Goal: Obtain resource: Download file/media

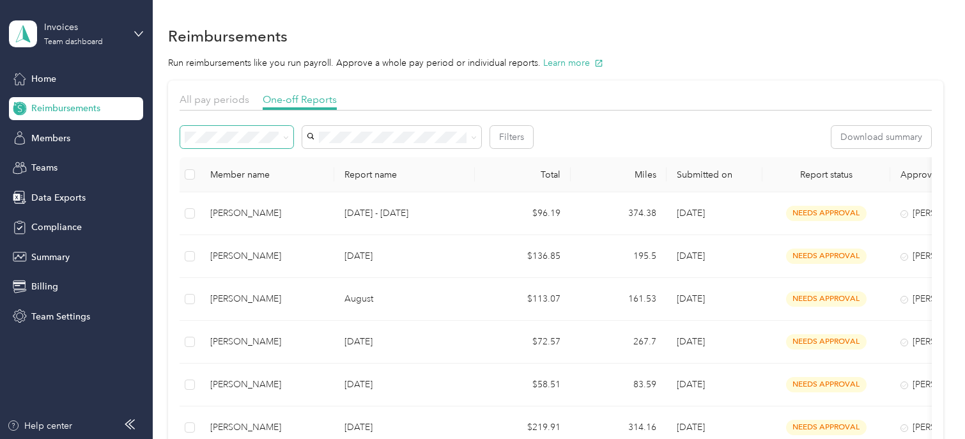
click at [249, 143] on span at bounding box center [236, 137] width 113 height 22
click at [236, 205] on span "Needs payment" at bounding box center [221, 205] width 65 height 11
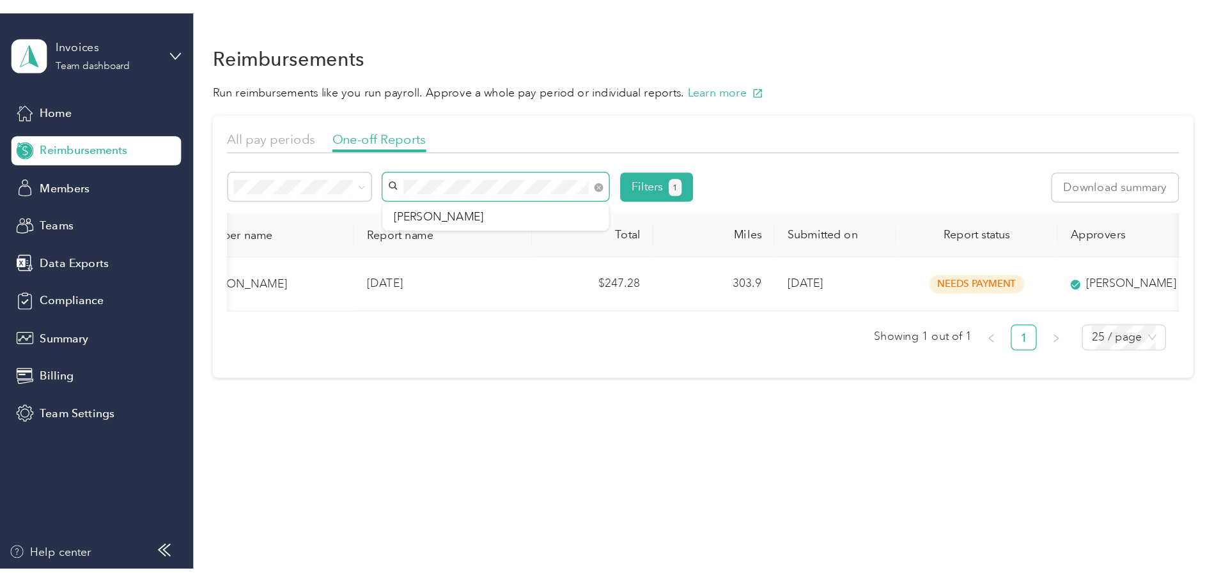
scroll to position [0, 144]
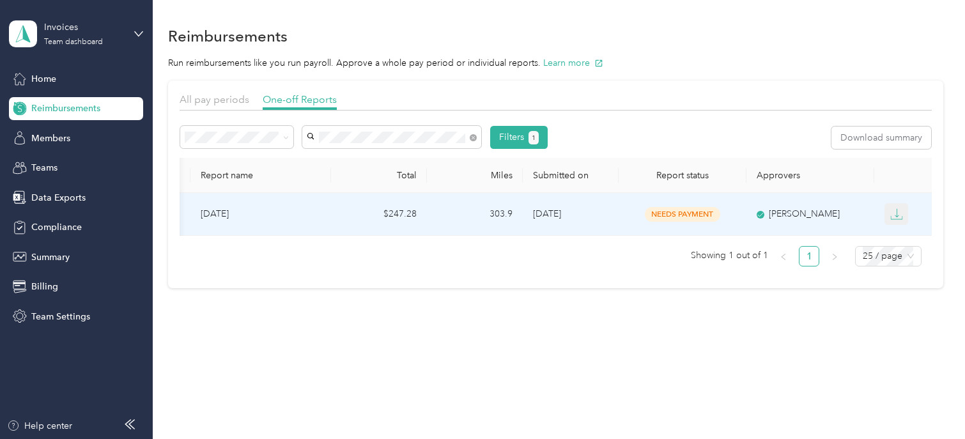
click at [895, 217] on icon "button" at bounding box center [896, 214] width 13 height 13
click at [904, 233] on div "PDF" at bounding box center [906, 237] width 27 height 13
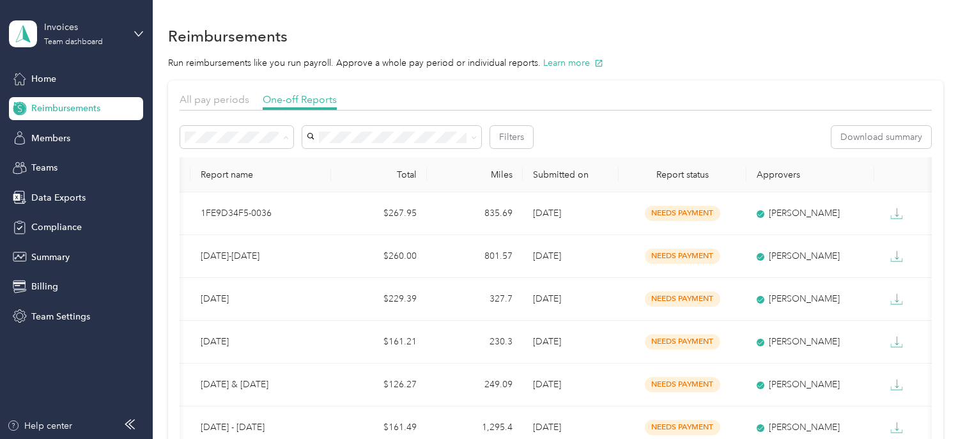
click at [212, 178] on span "Needs approval" at bounding box center [221, 183] width 65 height 11
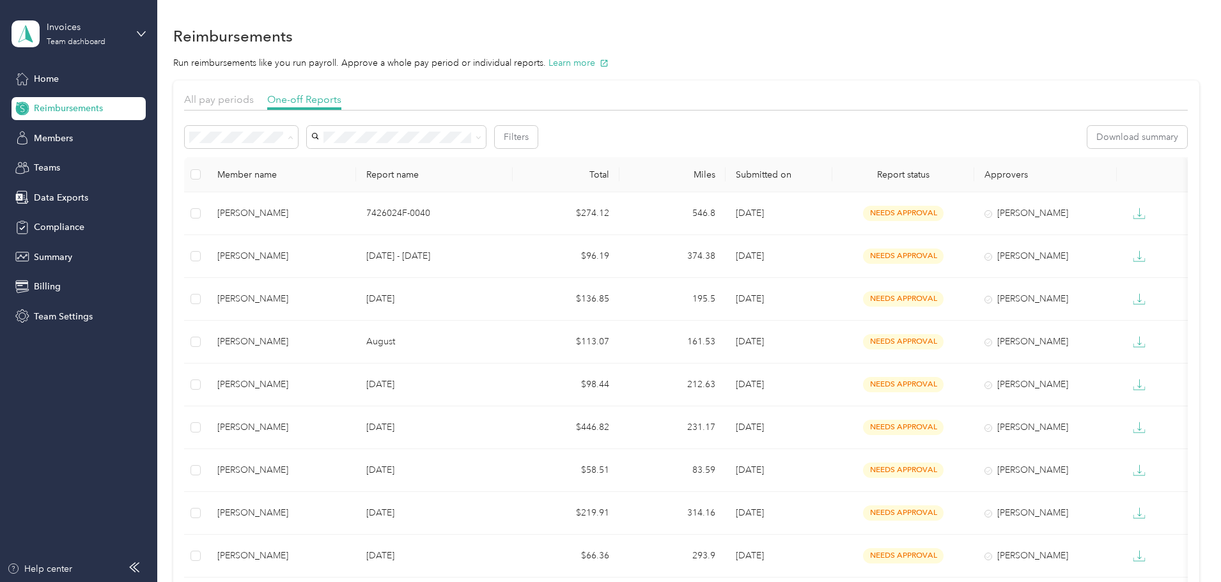
click at [297, 202] on span "Needs payment" at bounding box center [311, 205] width 65 height 11
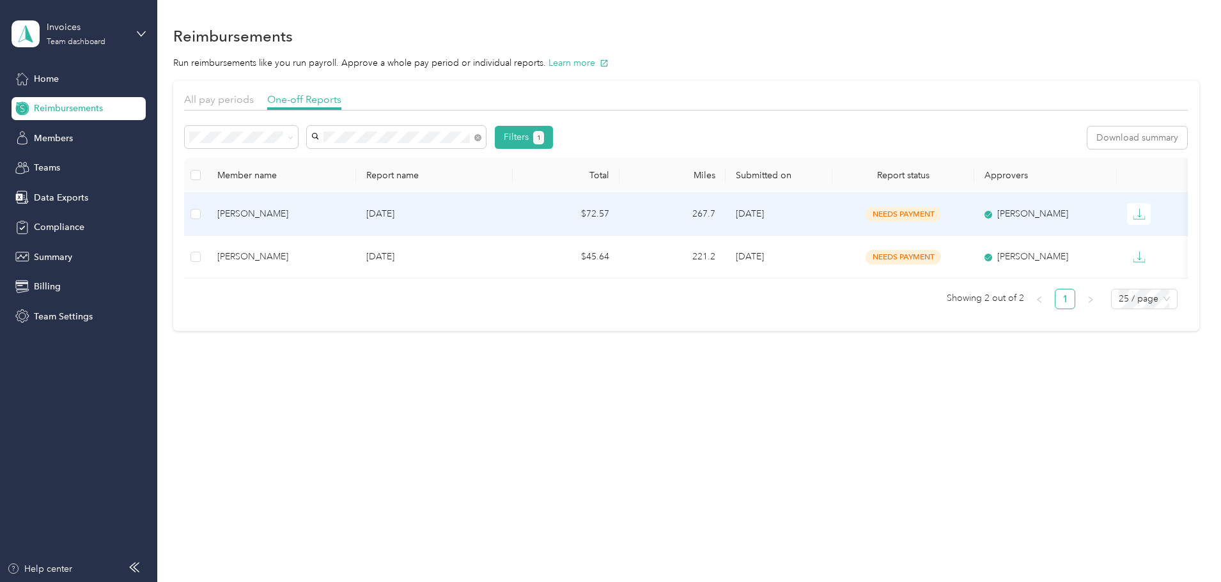
click at [327, 207] on div "[PERSON_NAME]" at bounding box center [281, 214] width 128 height 14
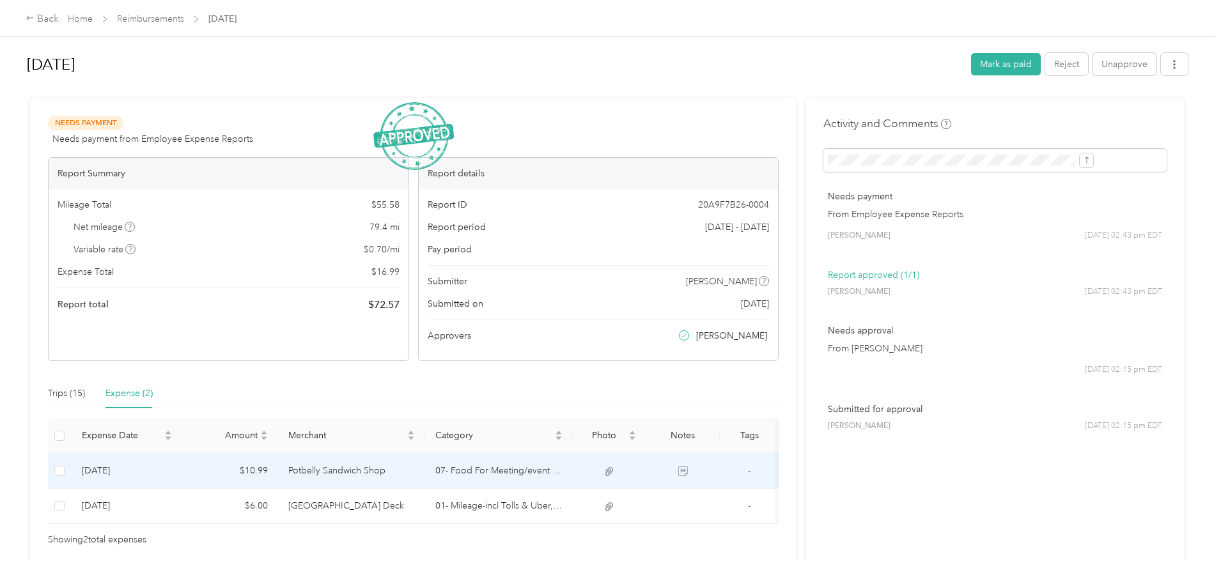
click at [394, 468] on td "Potbelly Sandwich Shop" at bounding box center [352, 471] width 148 height 35
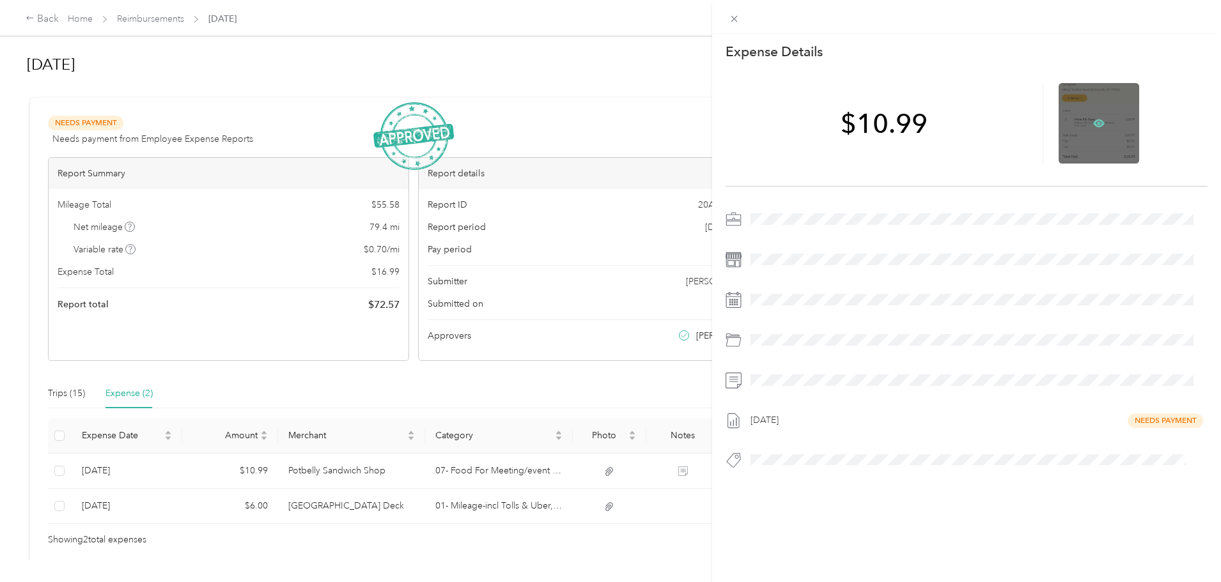
click at [1093, 121] on icon at bounding box center [1099, 124] width 12 height 8
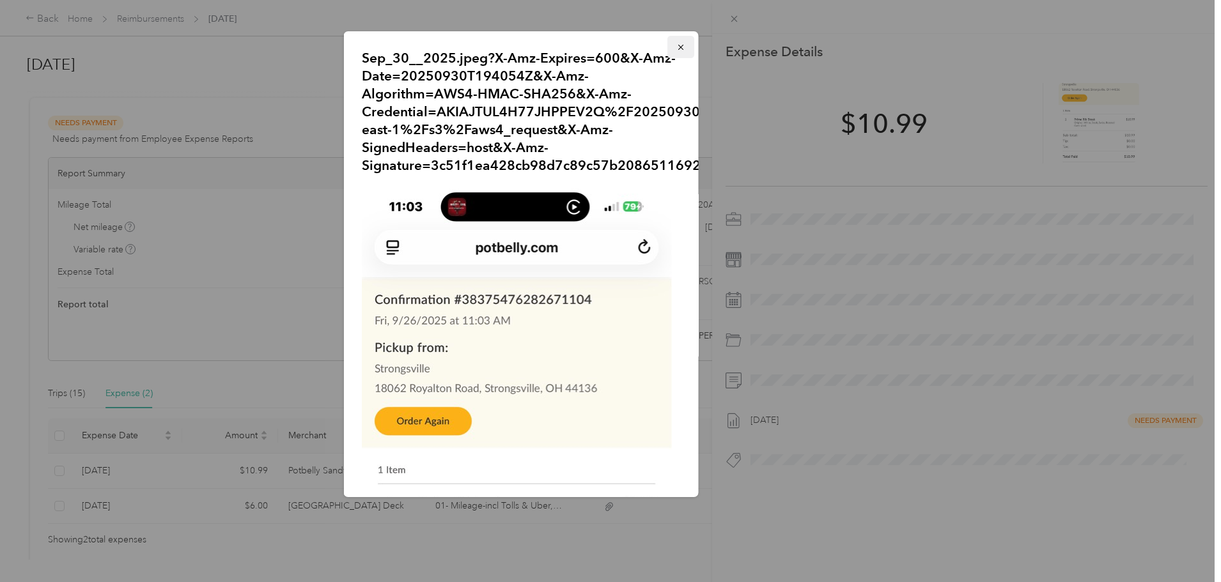
click at [676, 46] on icon "button" at bounding box center [680, 47] width 9 height 9
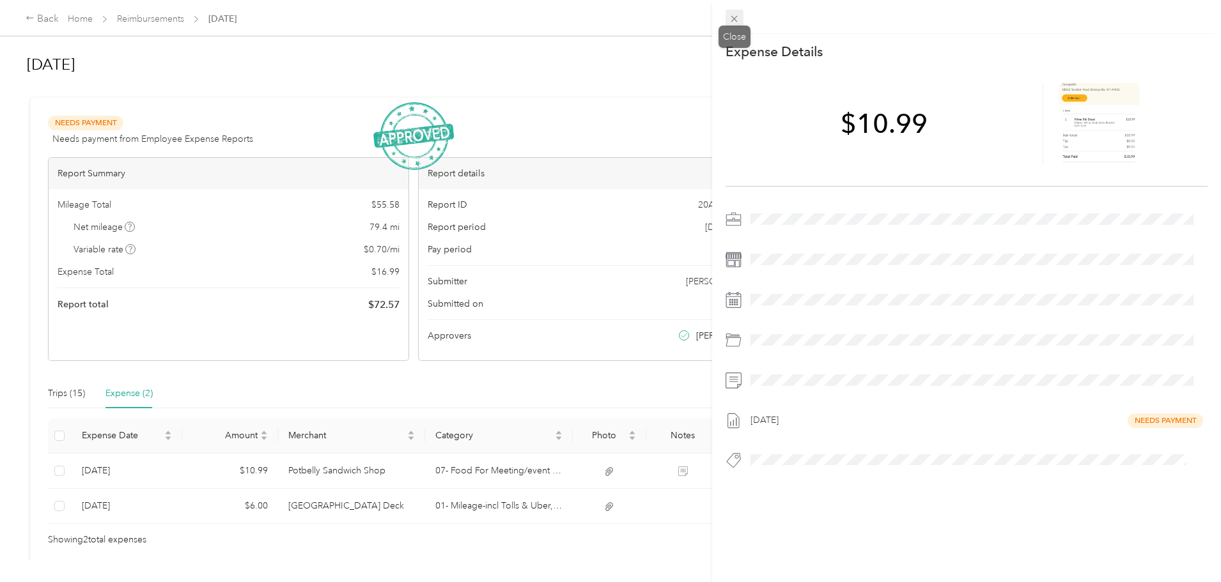
click at [734, 17] on icon at bounding box center [734, 18] width 11 height 11
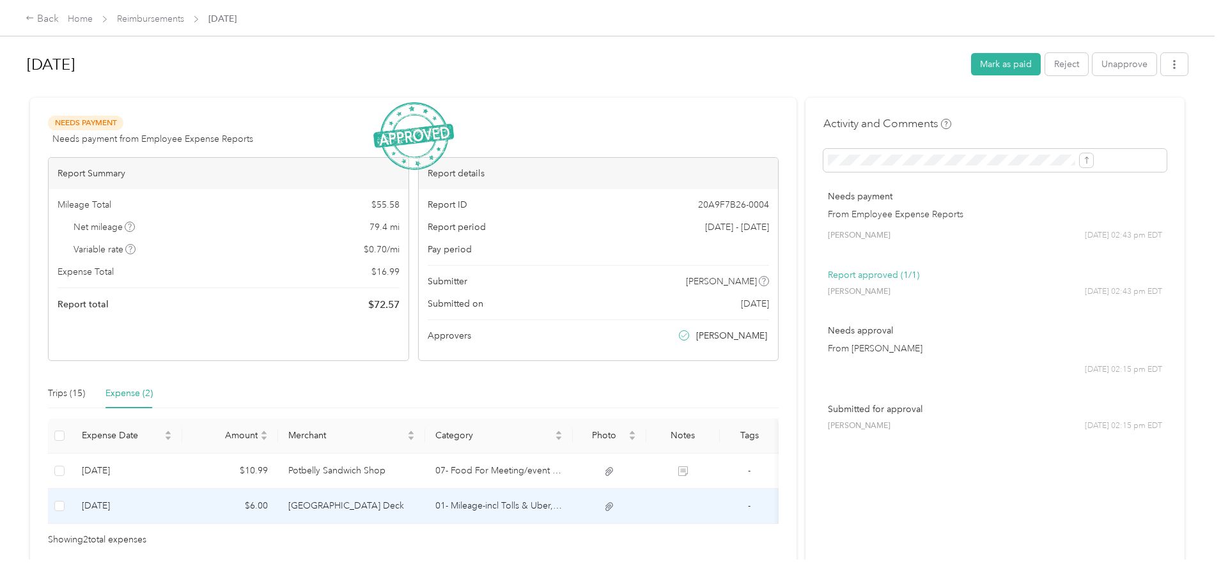
click at [405, 507] on td "Summit County Parking Deck" at bounding box center [352, 506] width 148 height 35
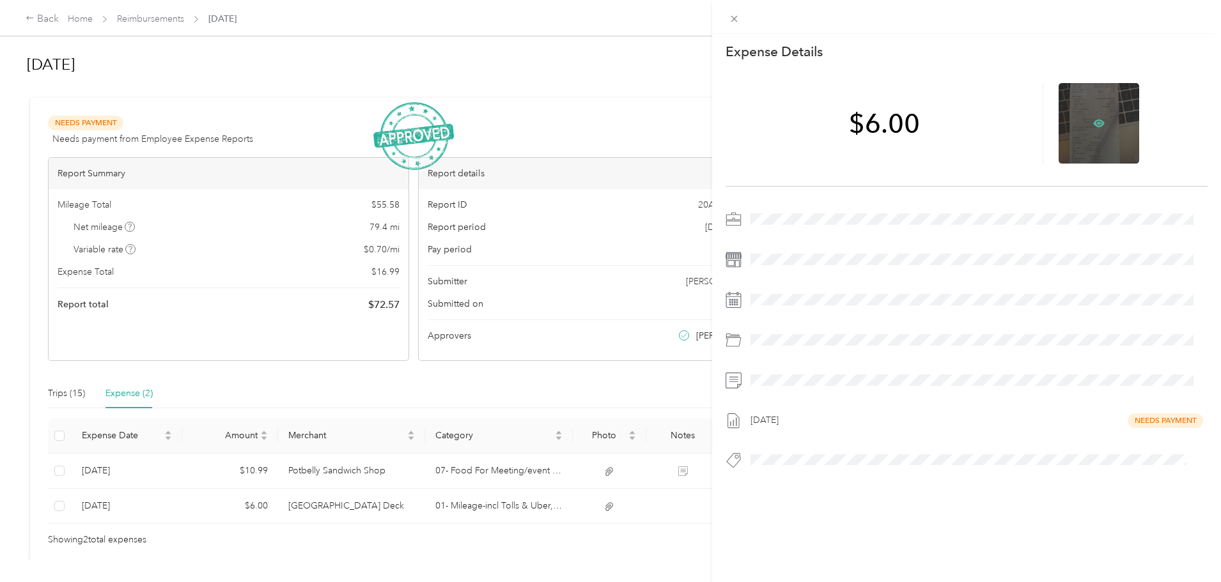
click at [1097, 124] on icon at bounding box center [1099, 123] width 4 height 4
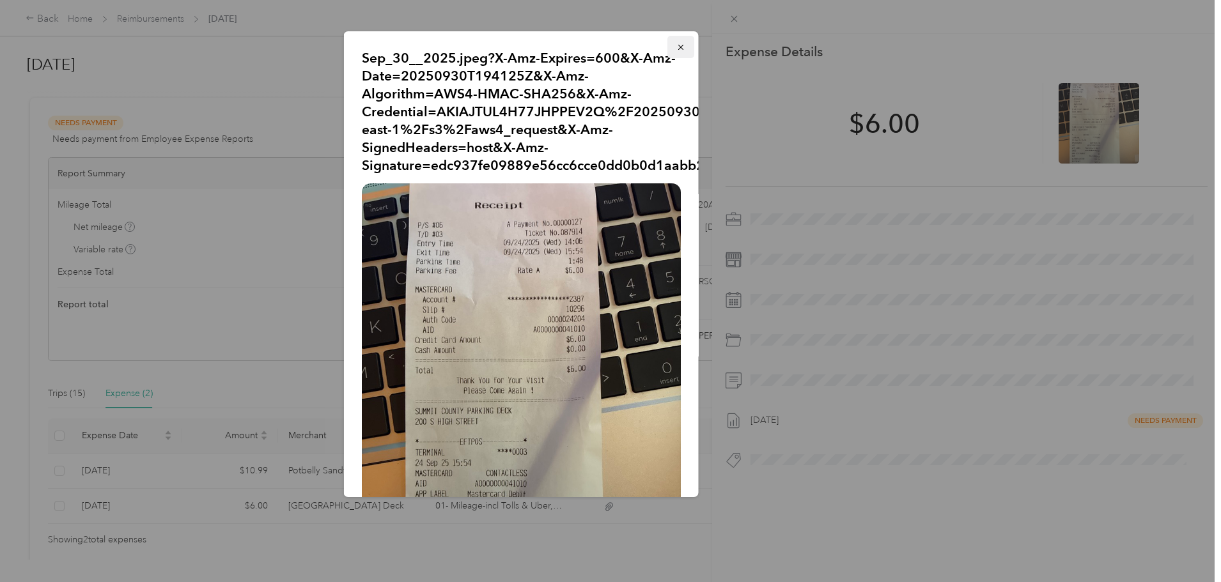
click at [676, 44] on icon "button" at bounding box center [680, 47] width 9 height 9
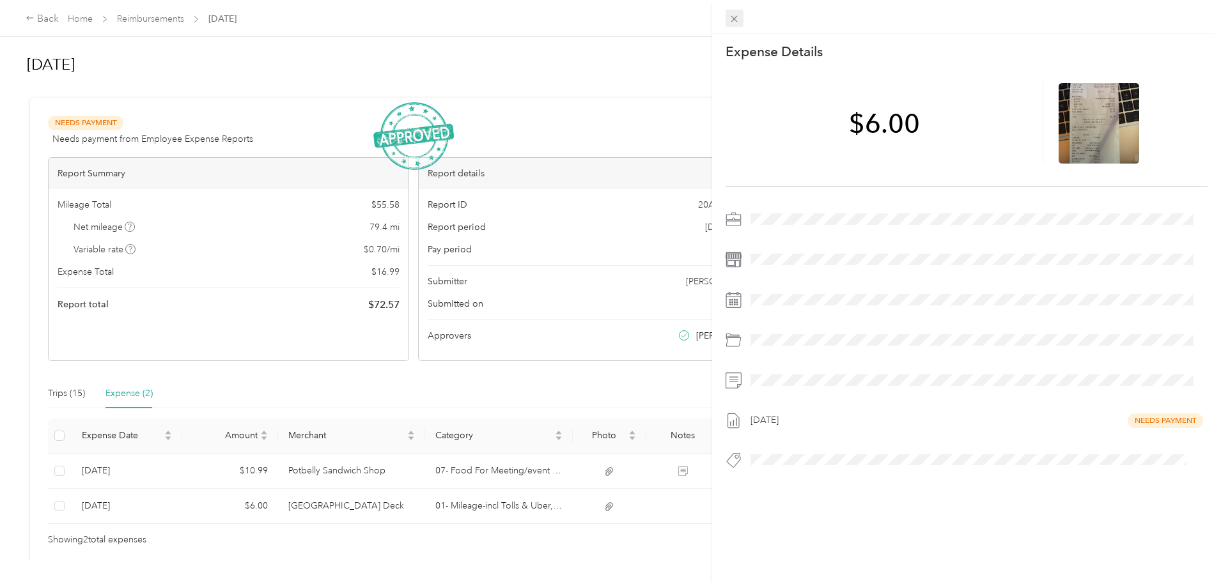
click at [733, 14] on icon at bounding box center [734, 18] width 11 height 11
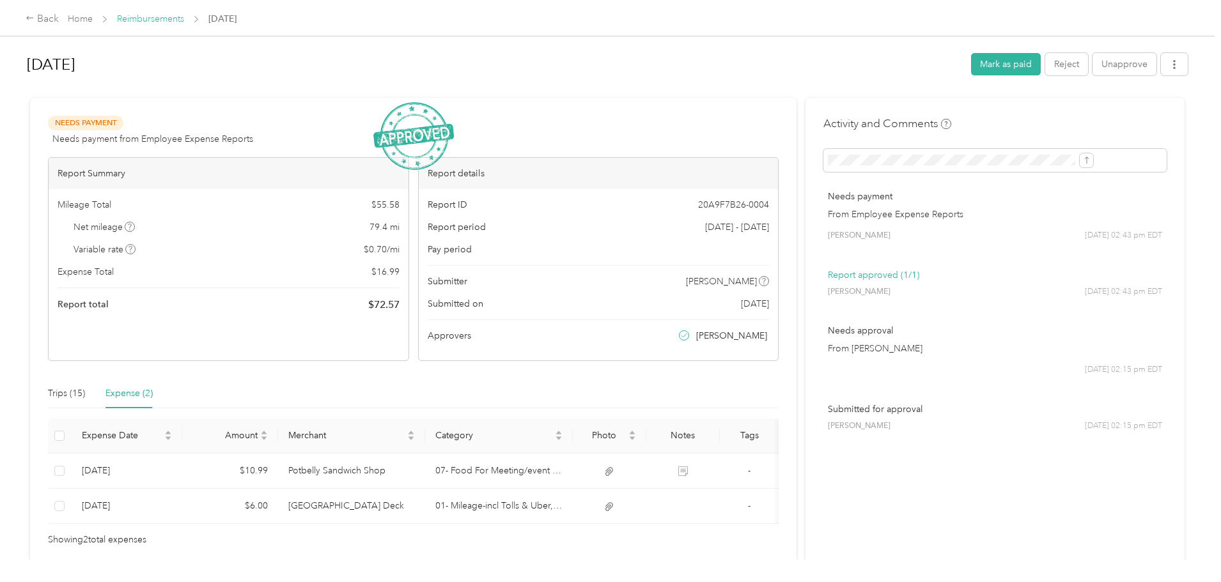
click at [184, 17] on link "Reimbursements" at bounding box center [150, 18] width 67 height 11
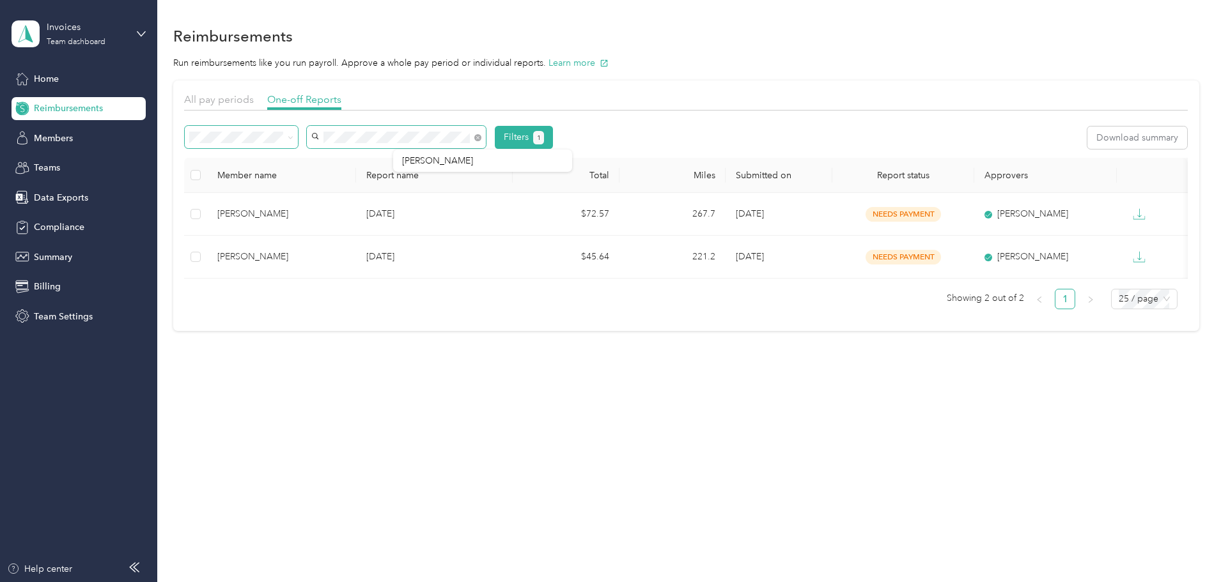
click at [371, 147] on div "Filters 1" at bounding box center [369, 137] width 368 height 23
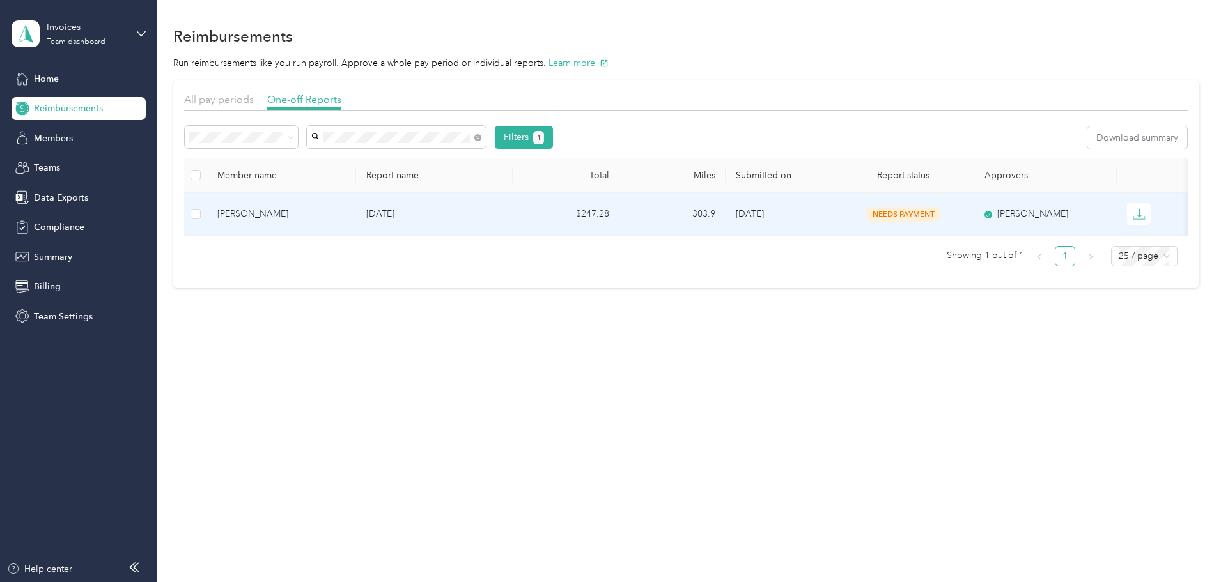
click at [339, 208] on div "[PERSON_NAME]" at bounding box center [281, 214] width 128 height 14
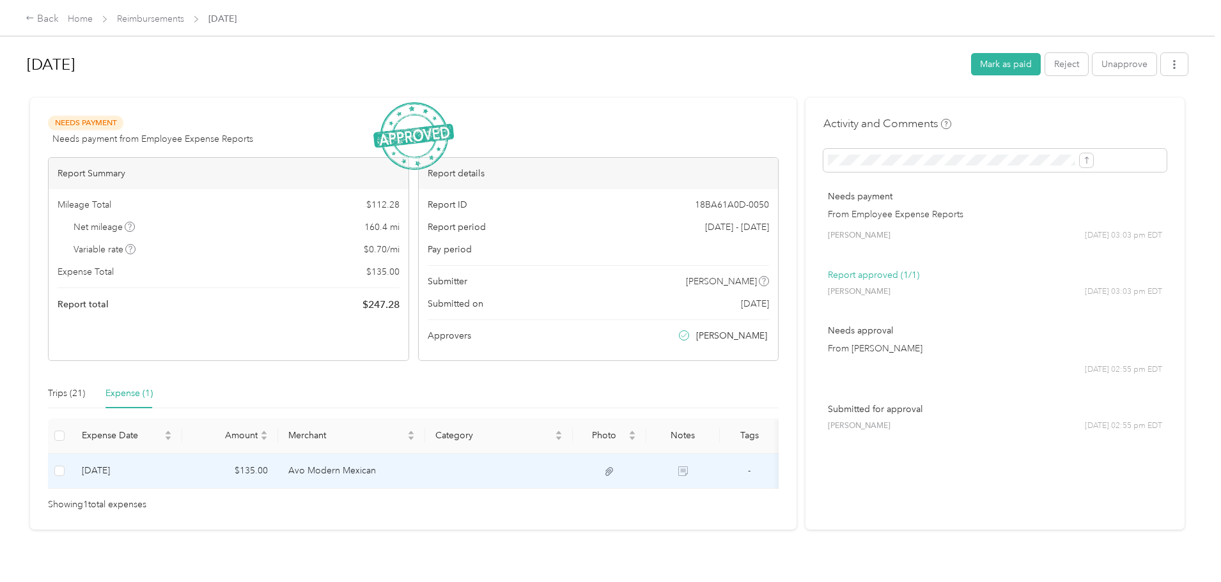
click at [406, 473] on td "Avo Modern Mexican" at bounding box center [352, 471] width 148 height 35
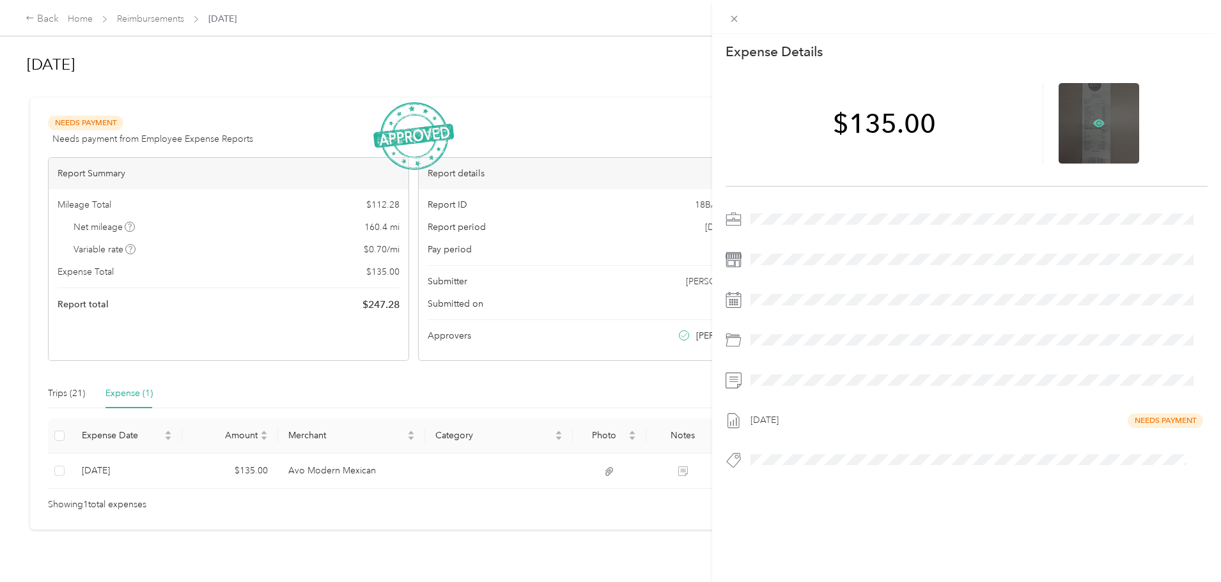
click at [1097, 123] on icon at bounding box center [1099, 123] width 4 height 4
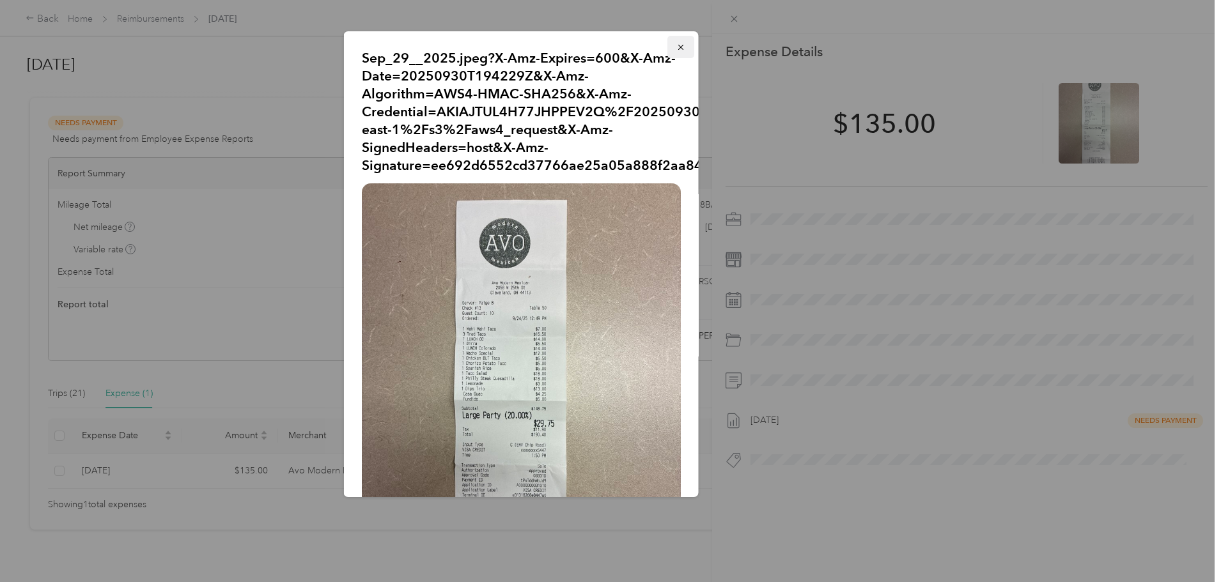
click at [677, 47] on icon "button" at bounding box center [679, 47] width 5 height 5
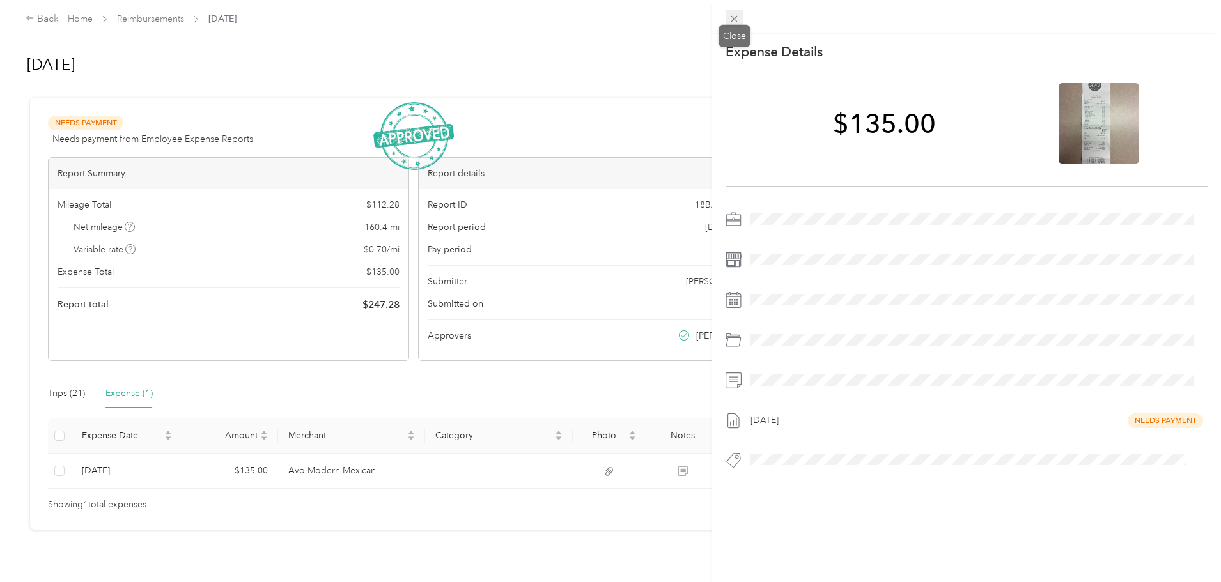
click at [732, 20] on icon at bounding box center [734, 19] width 6 height 6
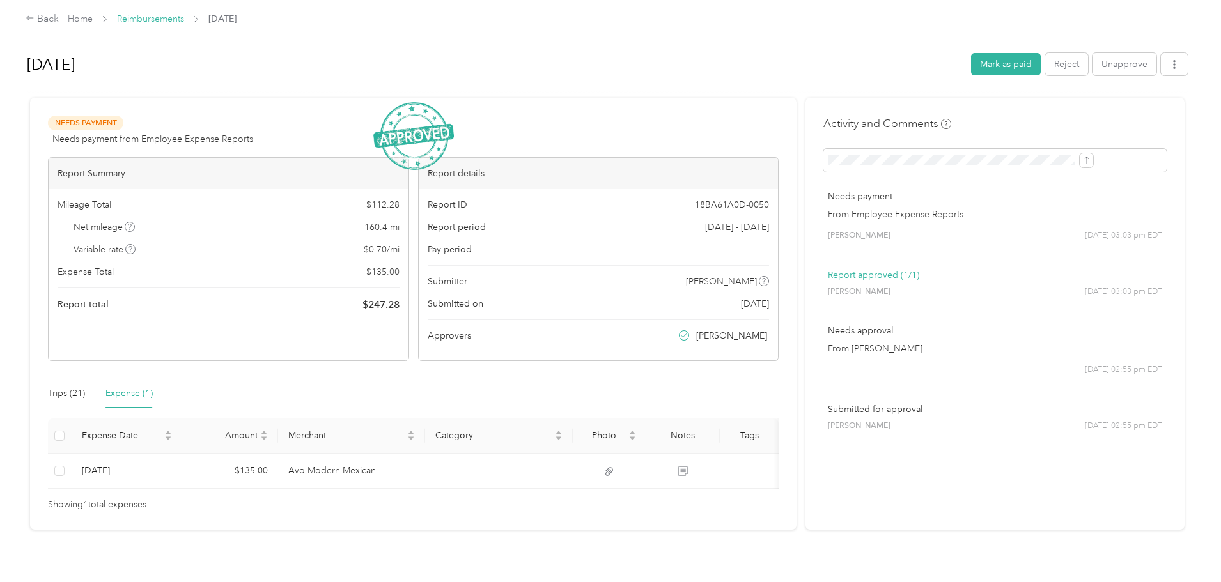
click at [184, 17] on link "Reimbursements" at bounding box center [150, 18] width 67 height 11
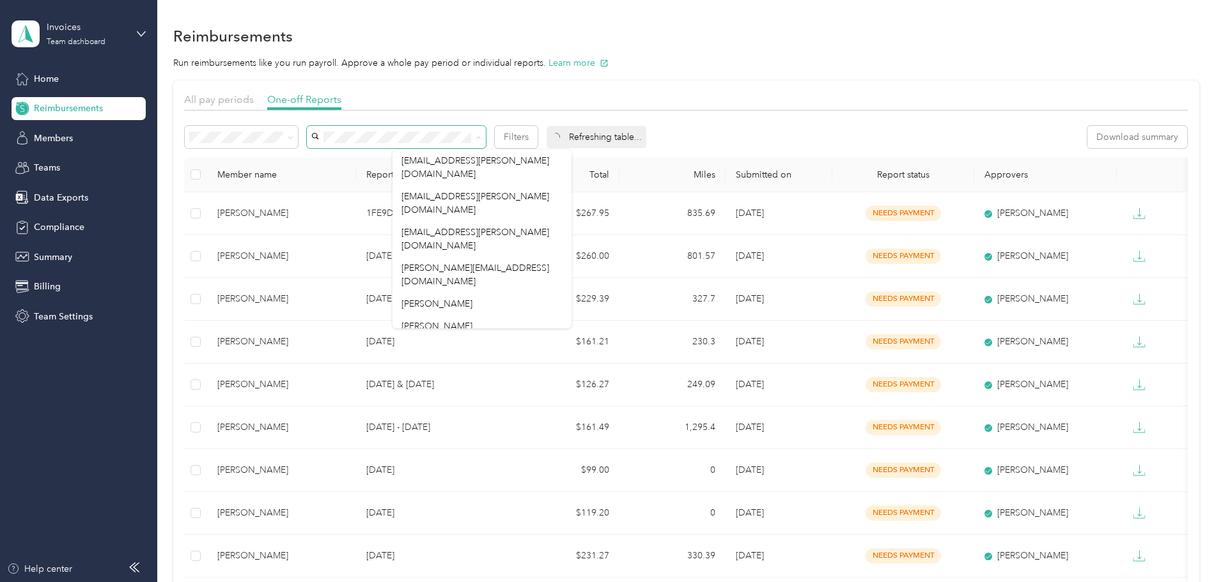
click at [481, 139] on icon at bounding box center [478, 138] width 6 height 6
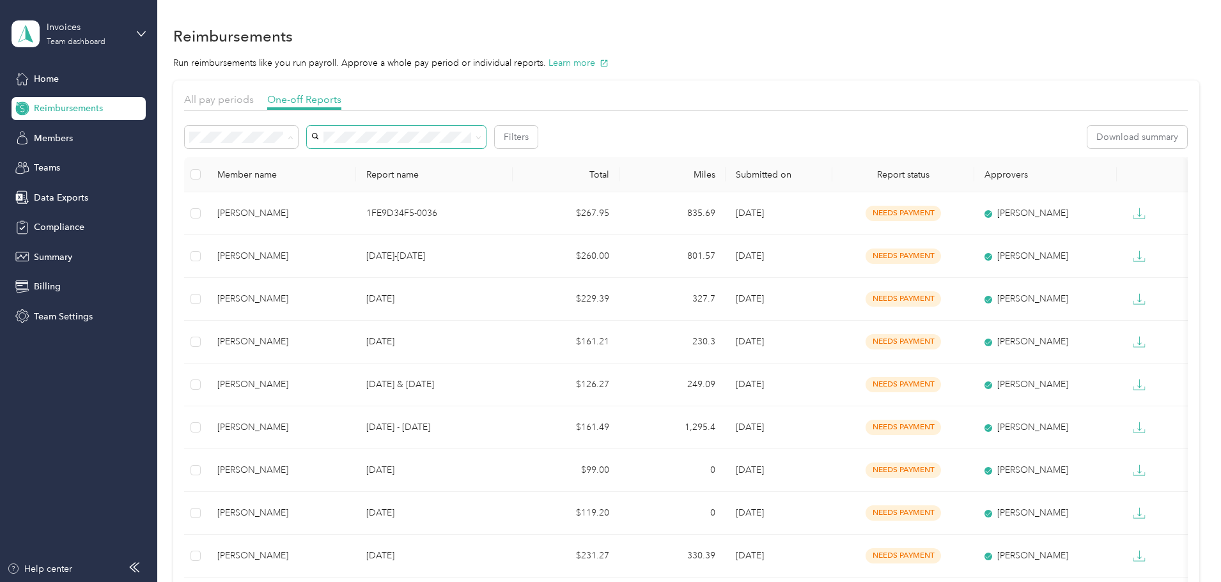
click at [298, 184] on li "Needs approval" at bounding box center [326, 183] width 113 height 22
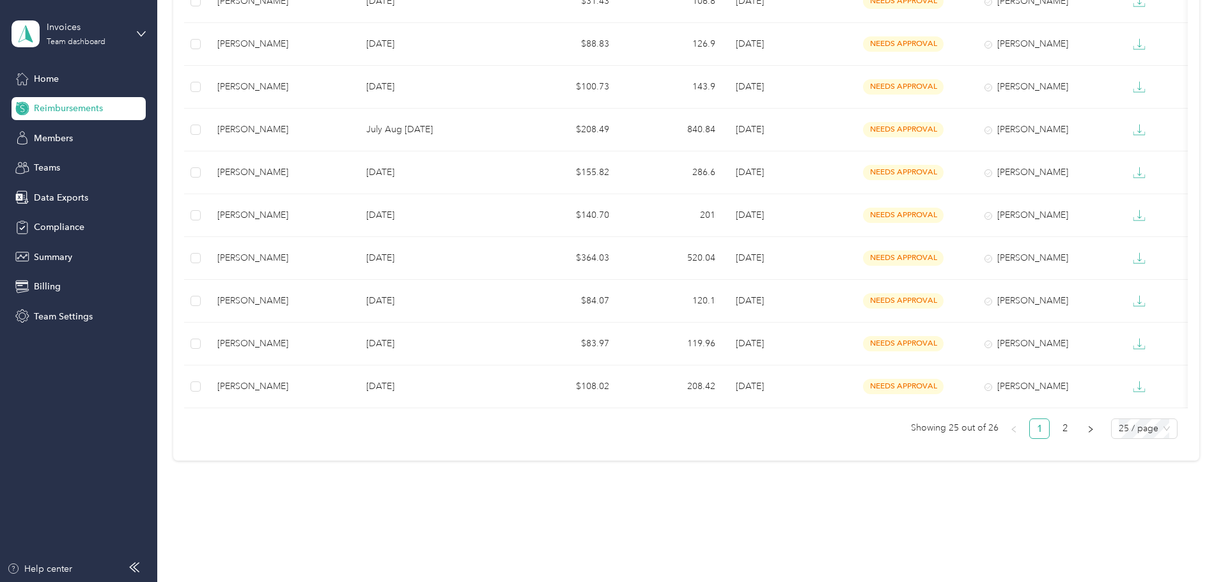
scroll to position [874, 0]
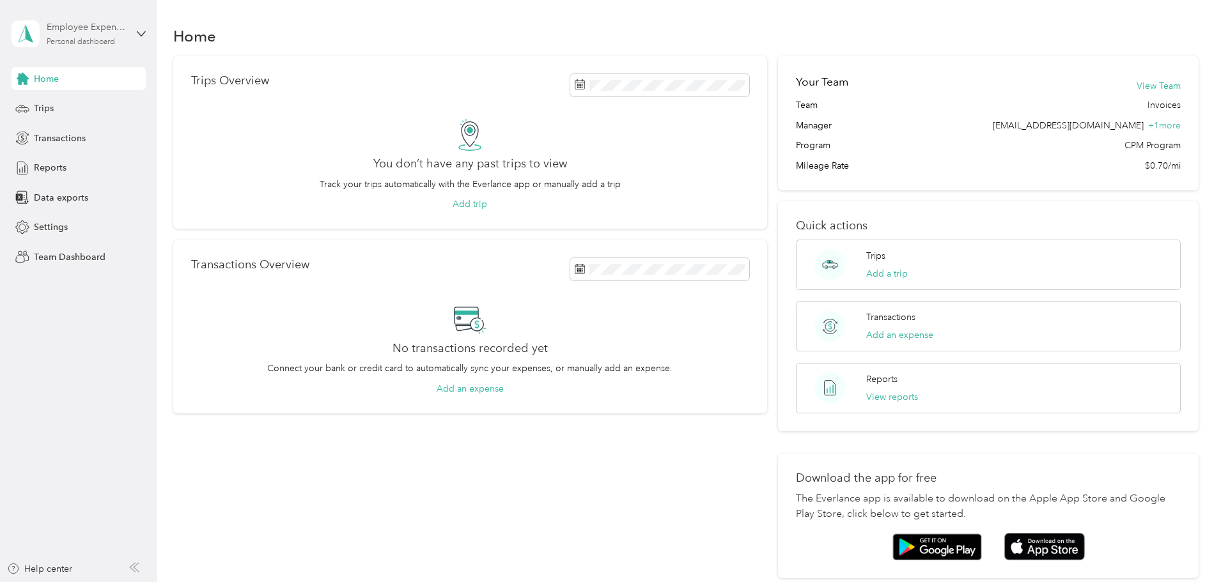
click at [72, 33] on div "Employee Expense Reports" at bounding box center [87, 26] width 80 height 13
click at [75, 101] on div "Team dashboard" at bounding box center [57, 104] width 68 height 13
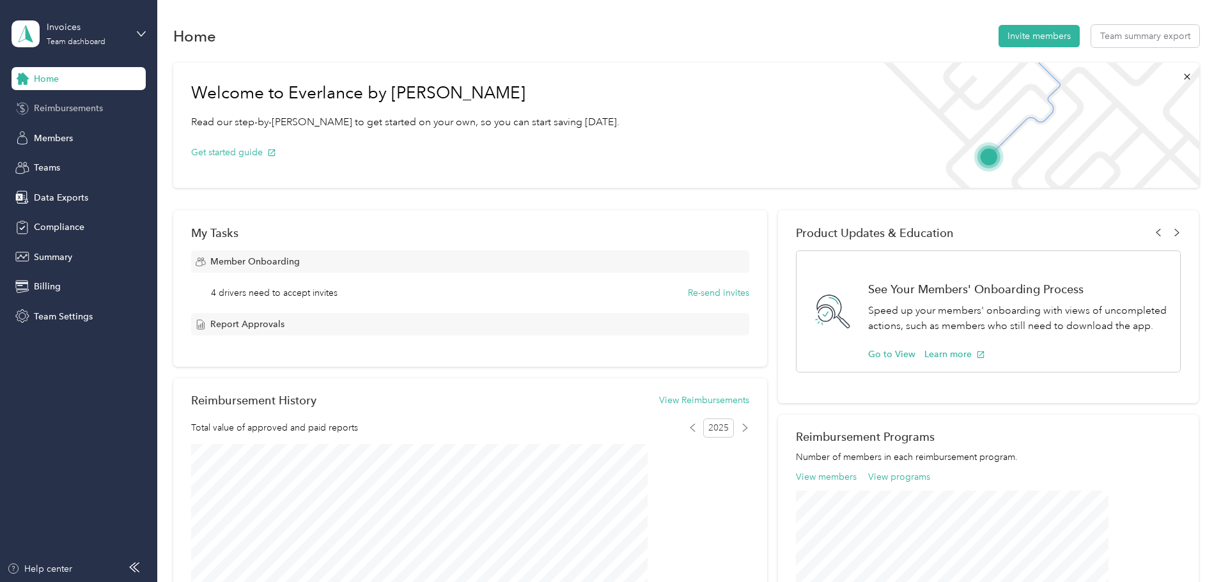
click at [80, 112] on span "Reimbursements" at bounding box center [68, 108] width 69 height 13
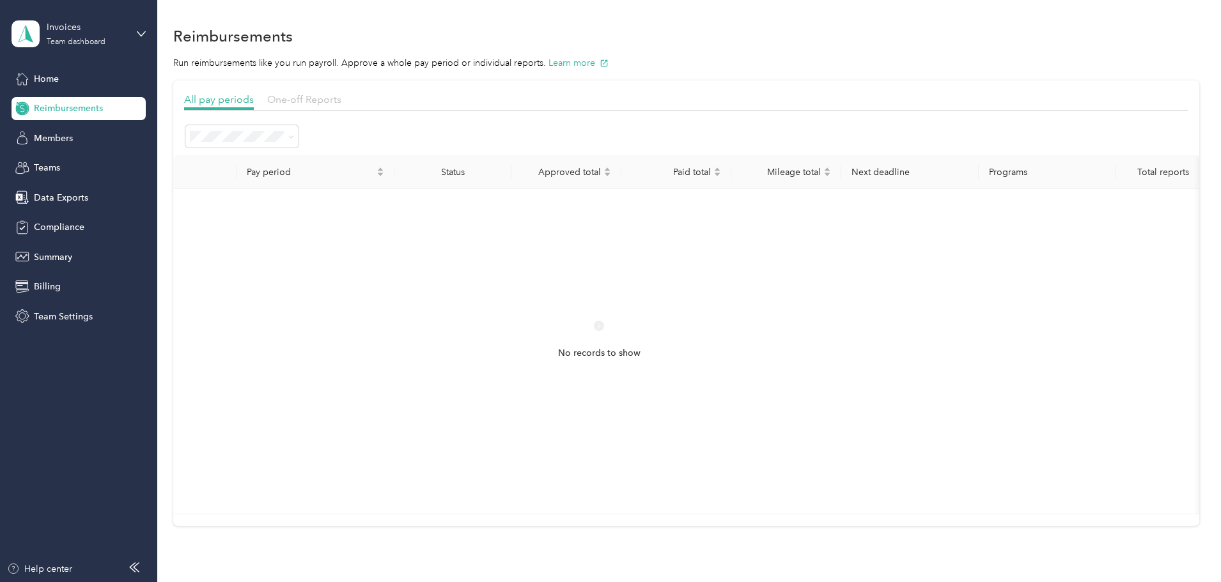
click at [341, 98] on span "One-off Reports" at bounding box center [304, 99] width 74 height 12
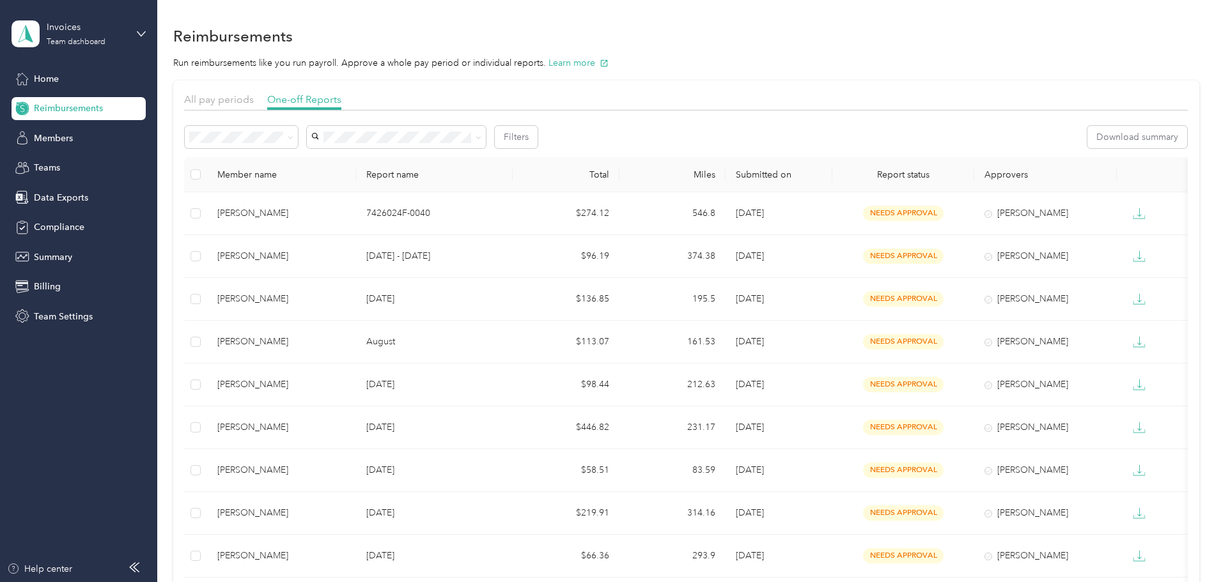
click at [317, 208] on li "Needs payment" at bounding box center [326, 201] width 113 height 22
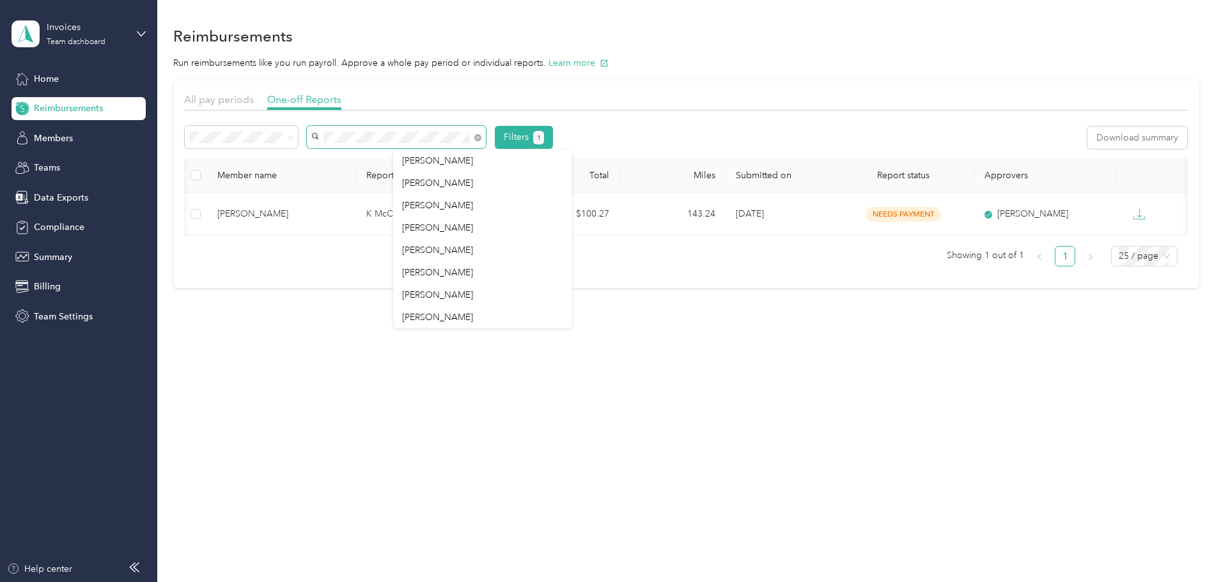
scroll to position [0, 65]
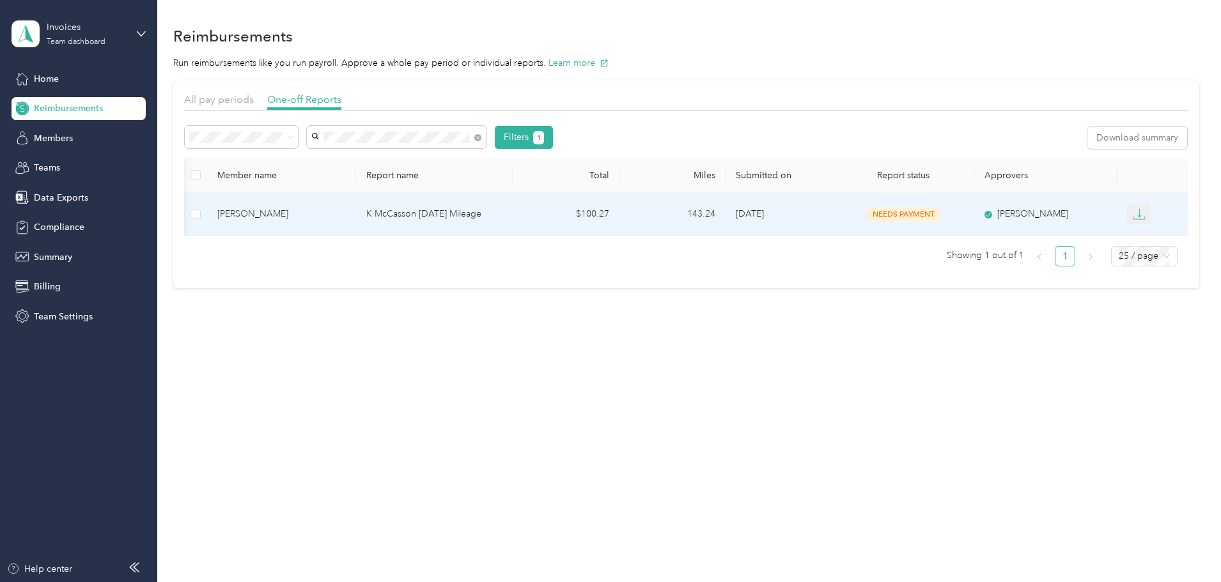
click at [1132, 215] on icon "button" at bounding box center [1138, 214] width 13 height 13
click at [1070, 233] on div "PDF" at bounding box center [1076, 237] width 27 height 13
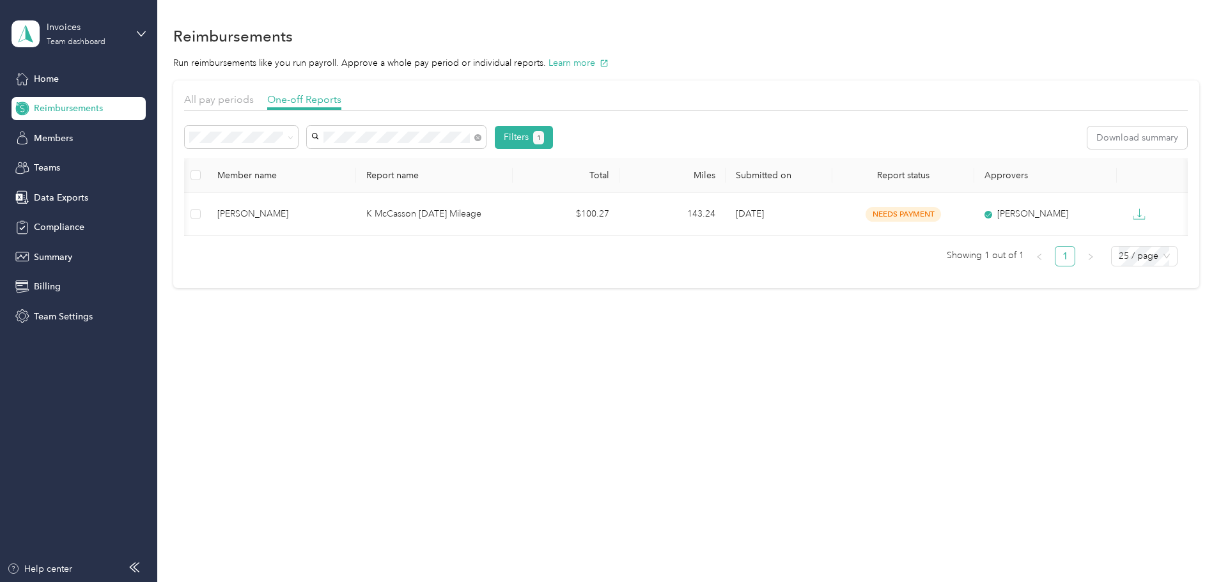
scroll to position [0, 0]
click at [314, 179] on span "Needs approval" at bounding box center [312, 176] width 65 height 11
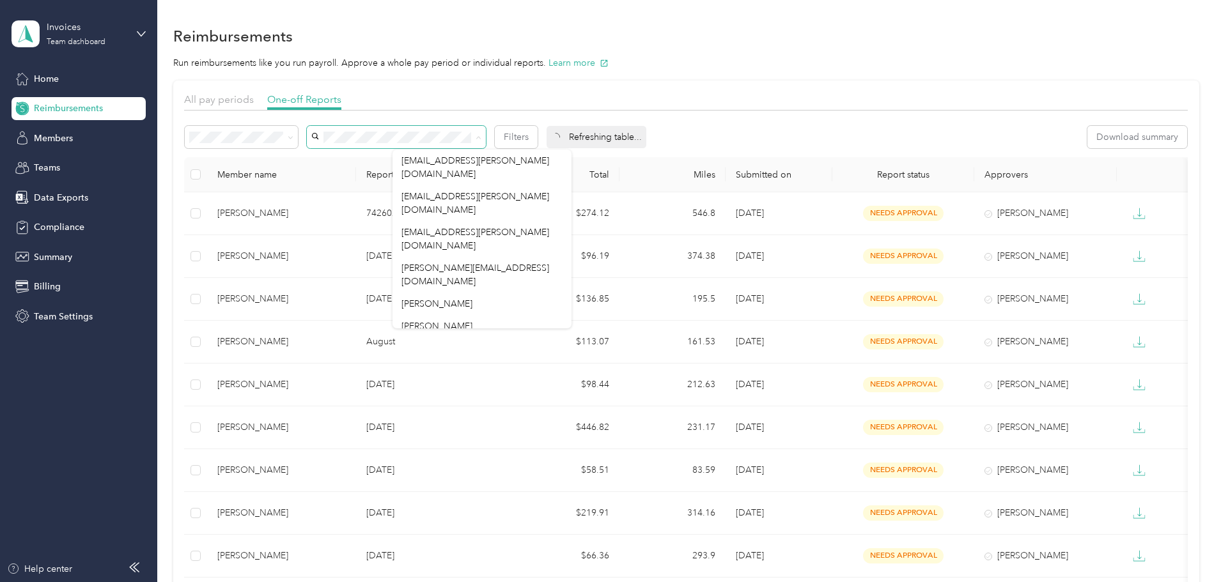
click at [481, 137] on icon at bounding box center [479, 138] width 4 height 3
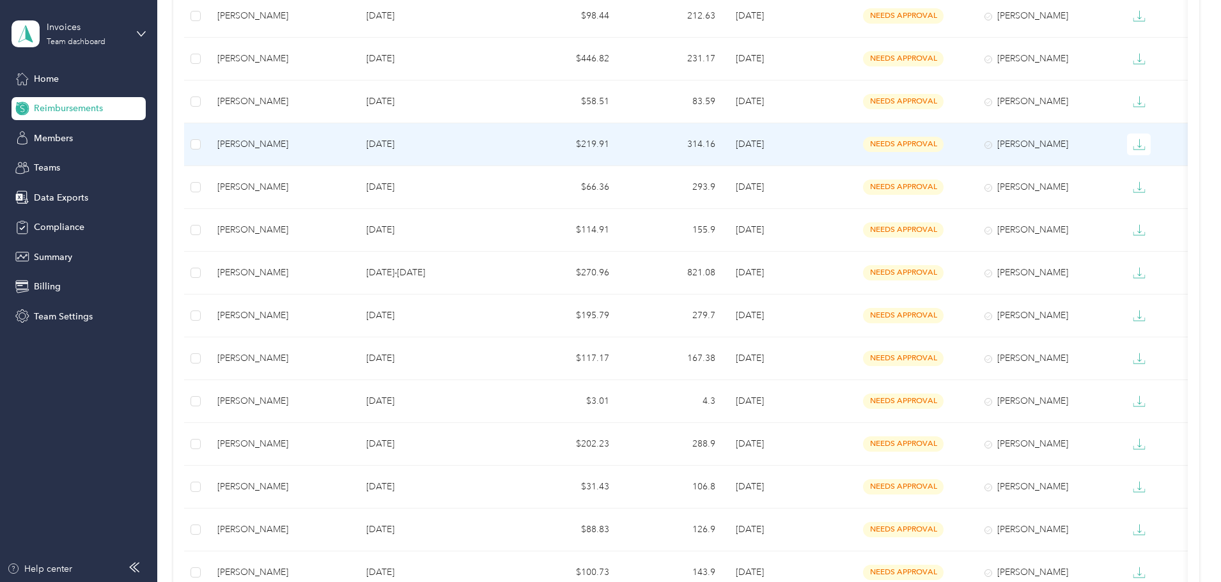
scroll to position [383, 0]
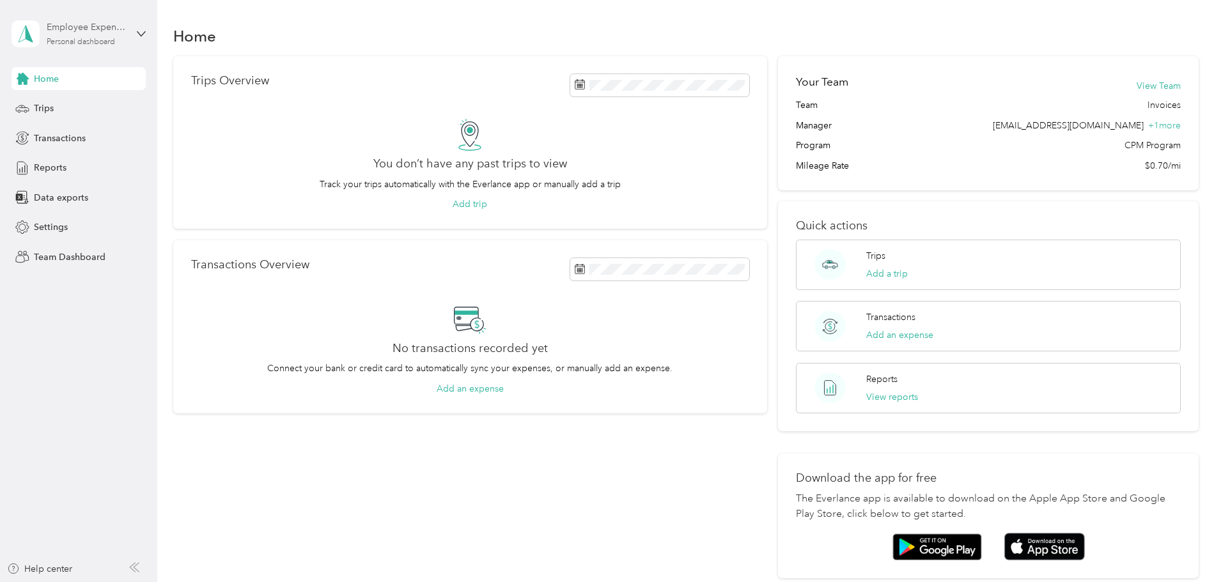
click at [79, 33] on div "Employee Expense Reports" at bounding box center [87, 26] width 80 height 13
click at [68, 110] on div "Team dashboard" at bounding box center [145, 99] width 251 height 22
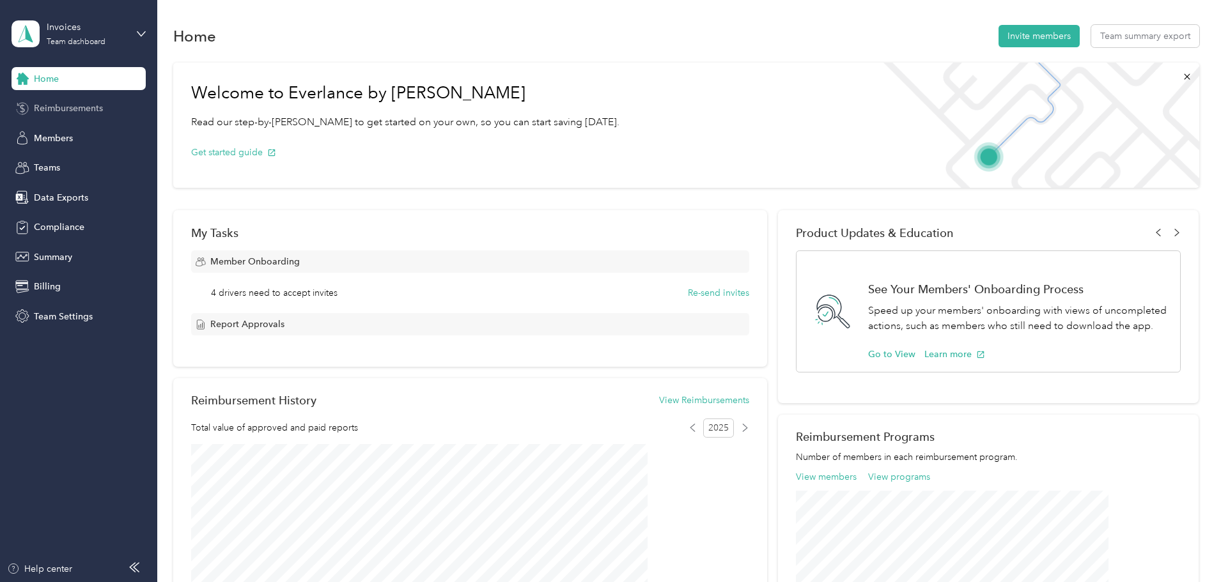
click at [97, 104] on span "Reimbursements" at bounding box center [68, 108] width 69 height 13
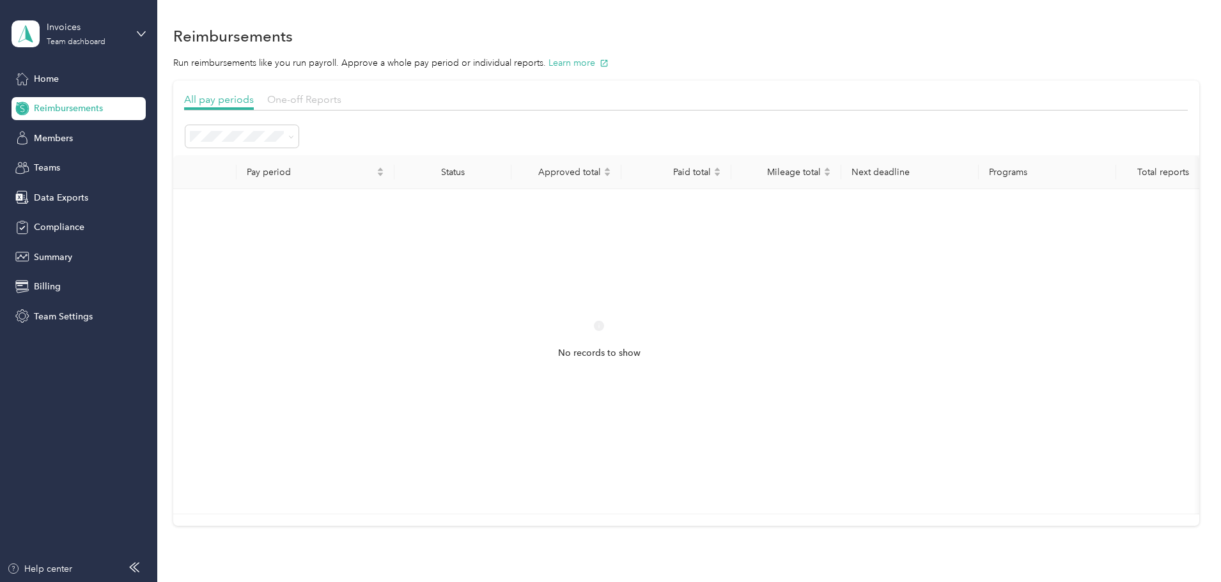
click at [341, 95] on span "One-off Reports" at bounding box center [304, 99] width 74 height 12
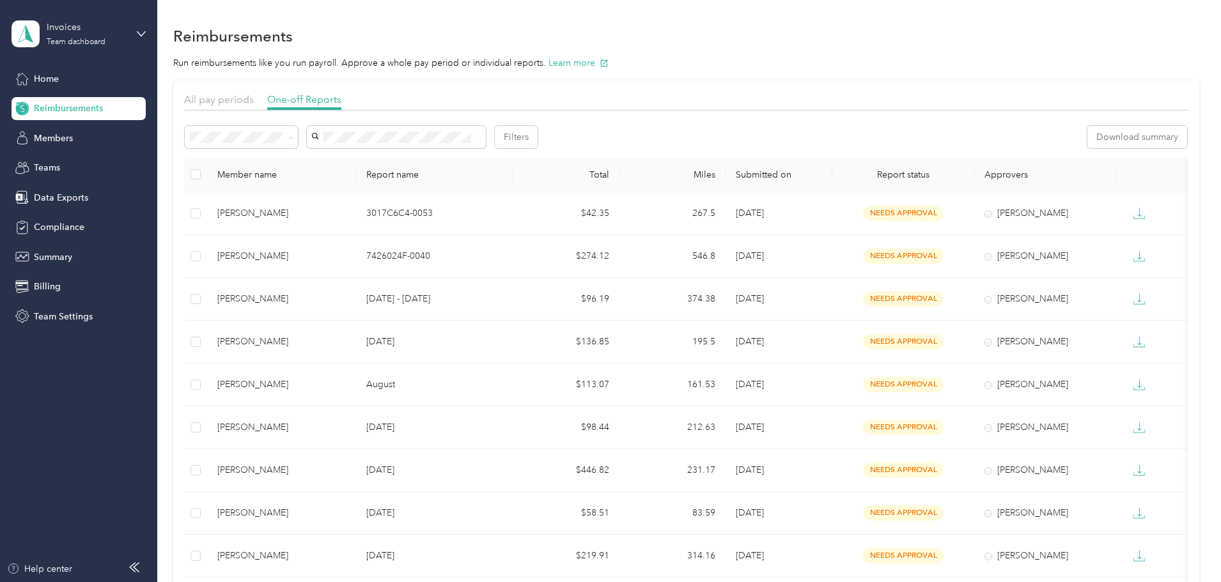
click at [302, 206] on li "Needs payment" at bounding box center [326, 205] width 113 height 22
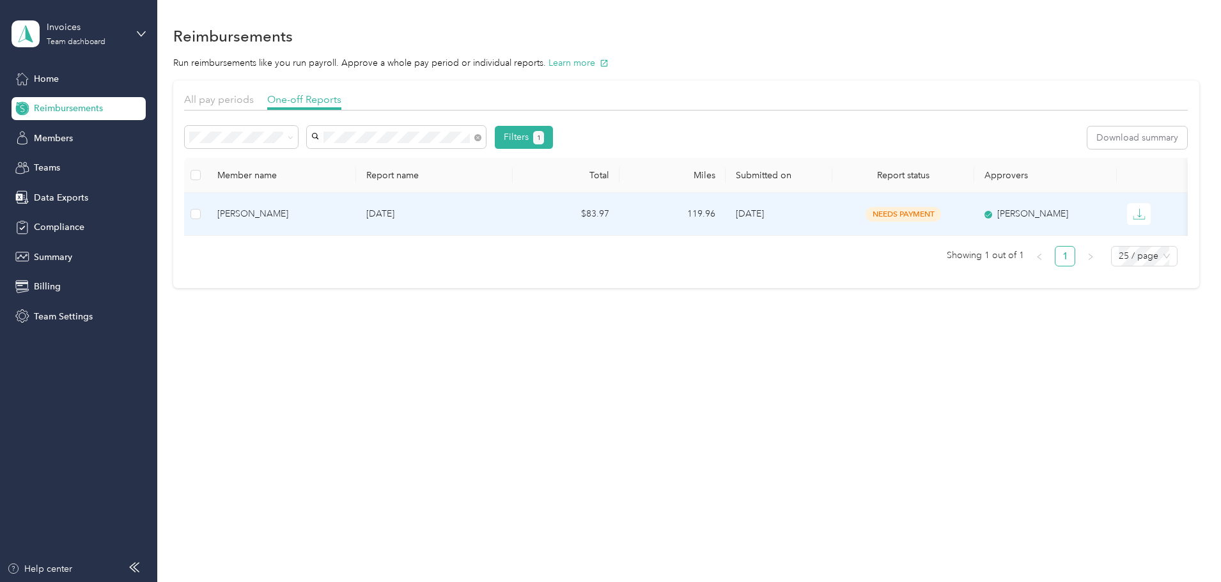
click at [310, 209] on div "[PERSON_NAME]" at bounding box center [281, 214] width 128 height 14
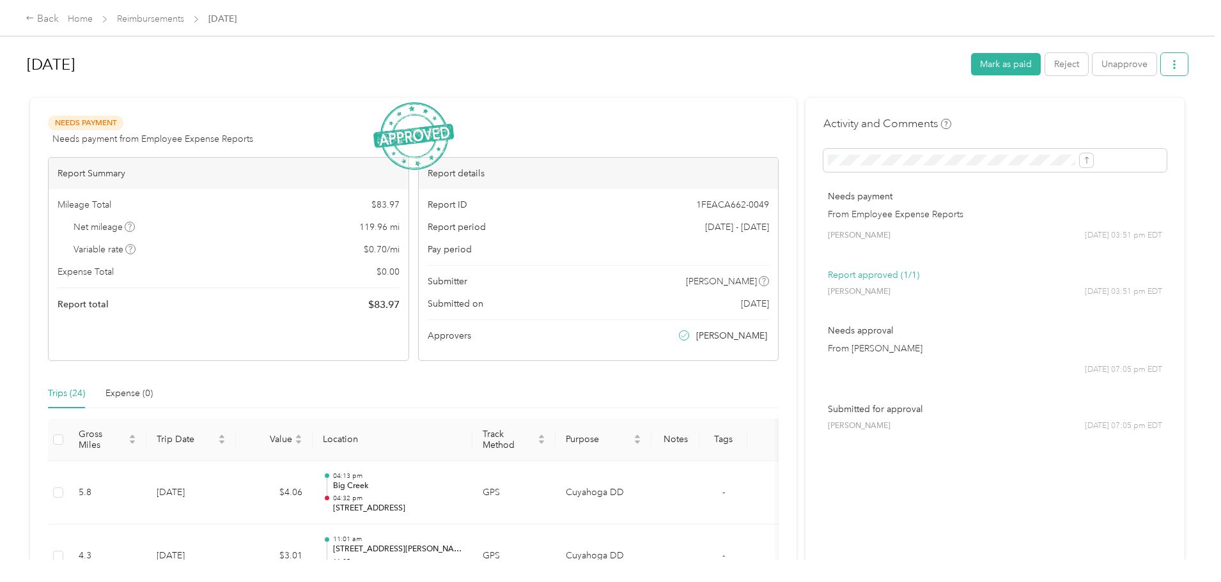
click at [1173, 68] on icon "button" at bounding box center [1174, 64] width 3 height 9
click at [1037, 108] on span "Download" at bounding box center [1033, 111] width 42 height 13
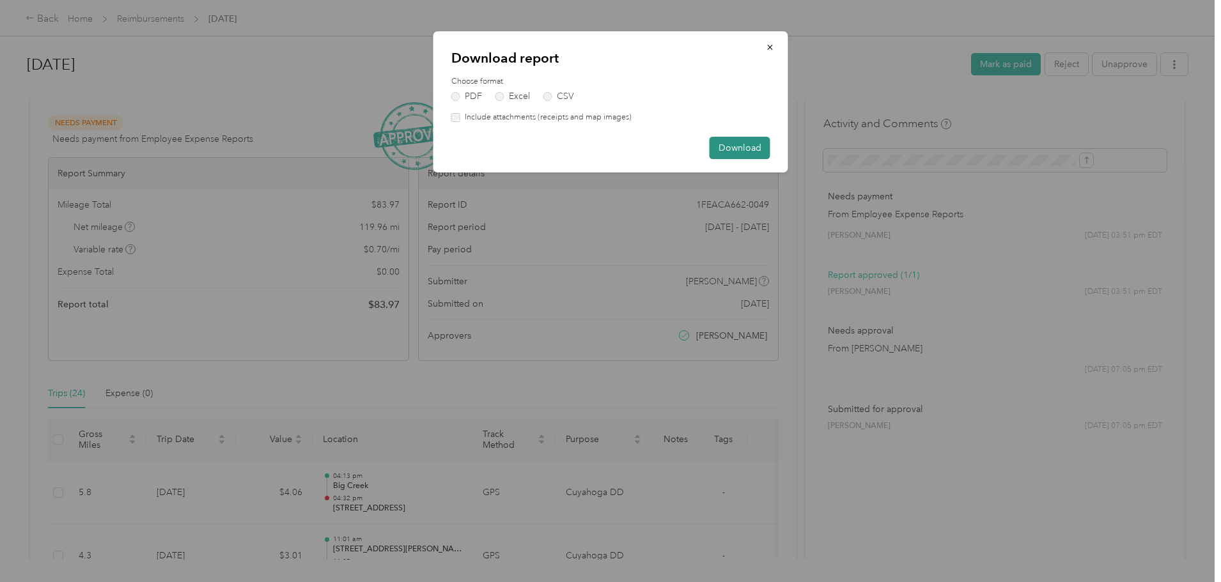
click at [745, 148] on button "Download" at bounding box center [739, 148] width 61 height 22
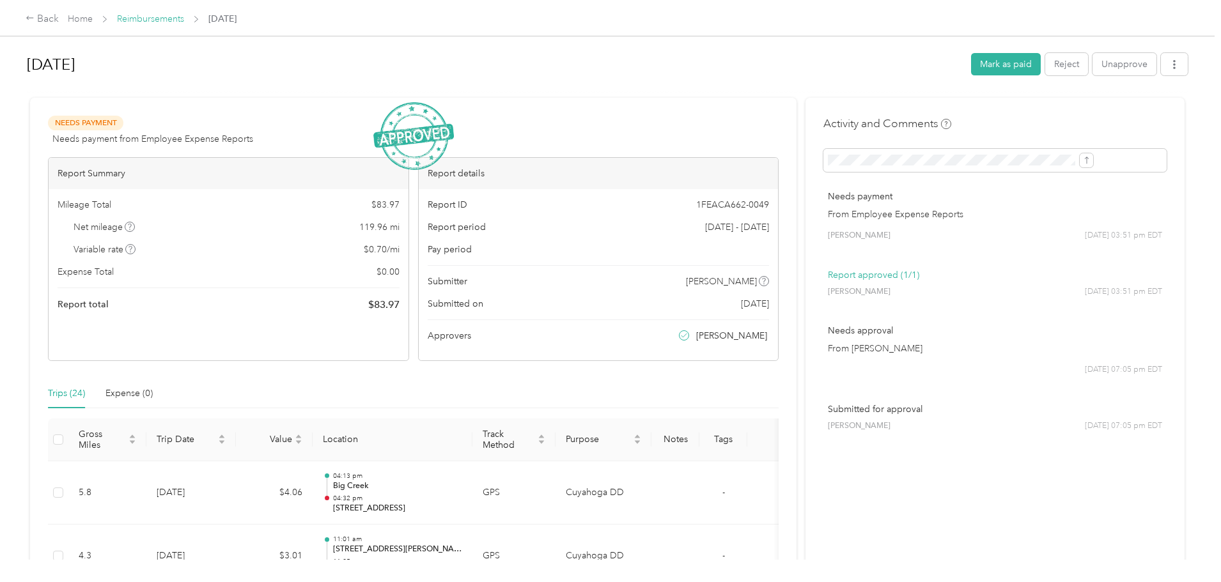
click at [184, 17] on link "Reimbursements" at bounding box center [150, 18] width 67 height 11
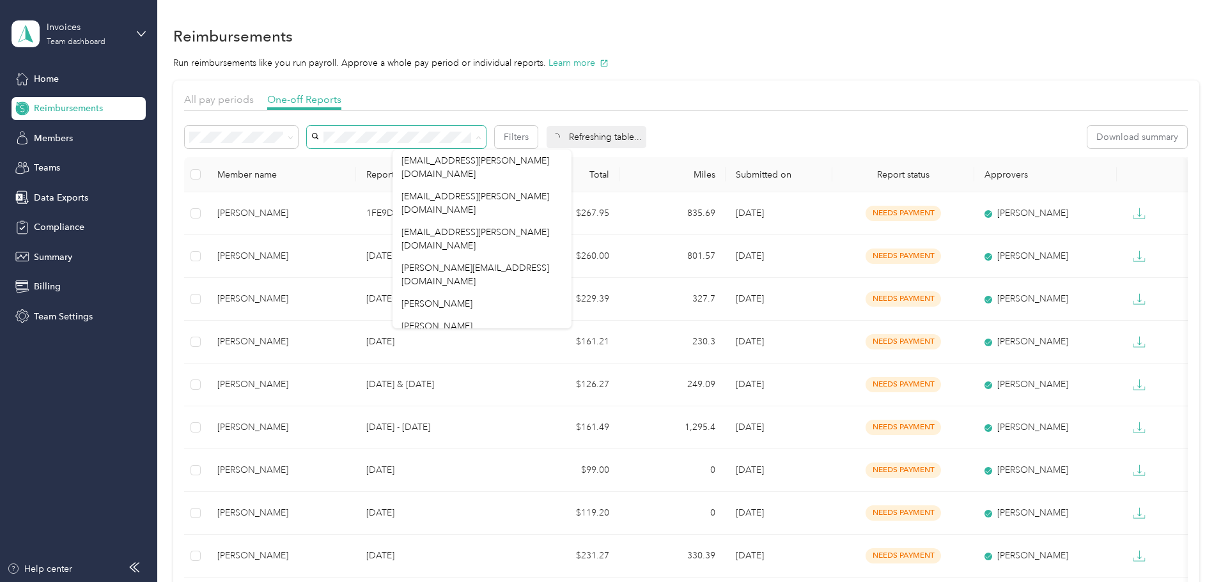
click at [481, 139] on icon at bounding box center [478, 138] width 6 height 6
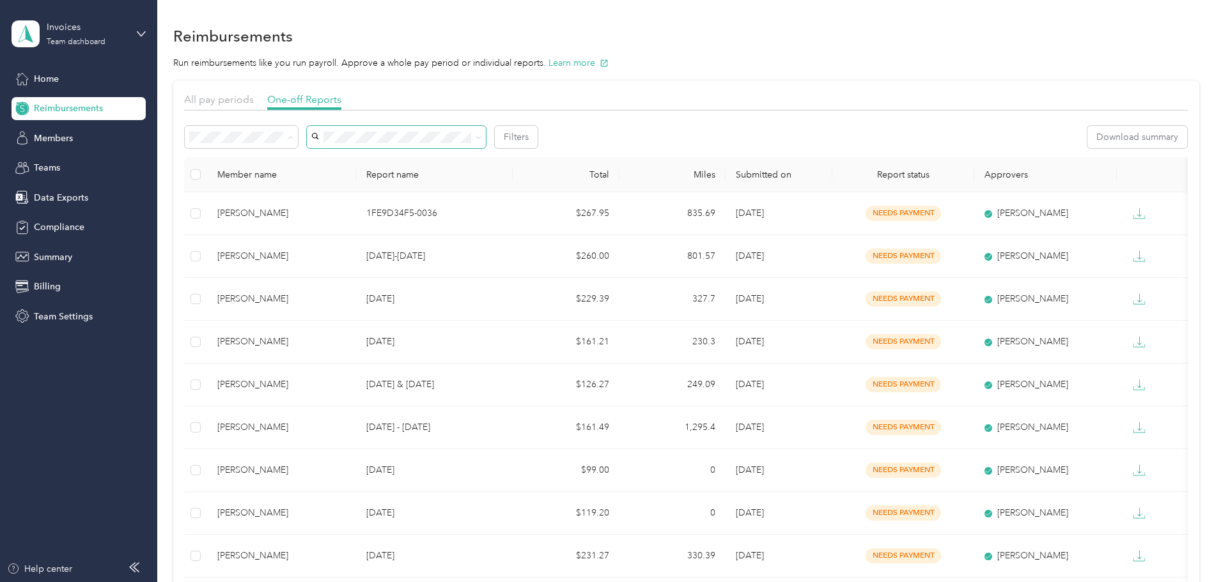
click at [308, 185] on li "Needs approval" at bounding box center [326, 183] width 113 height 22
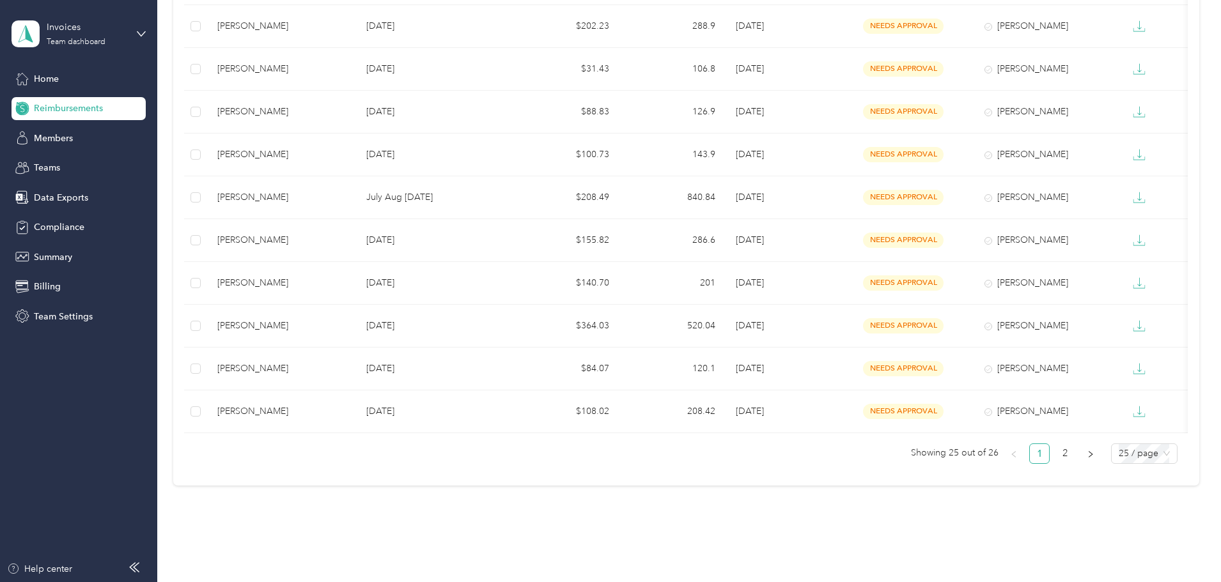
scroll to position [831, 0]
